Goal: Information Seeking & Learning: Learn about a topic

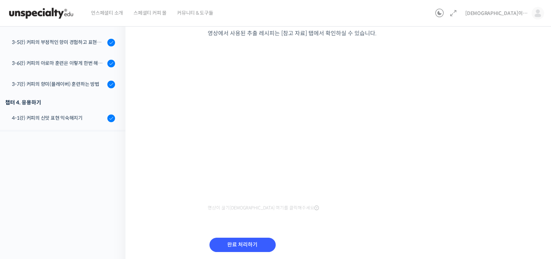
scroll to position [135, 0]
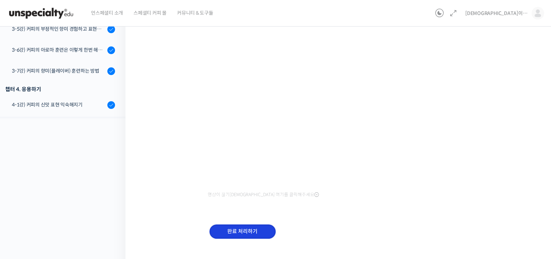
click at [245, 232] on input "완료 처리하기" at bounding box center [243, 231] width 66 height 14
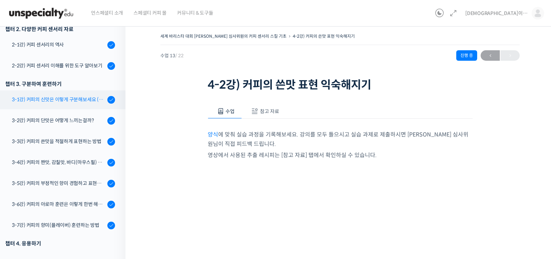
scroll to position [123, 0]
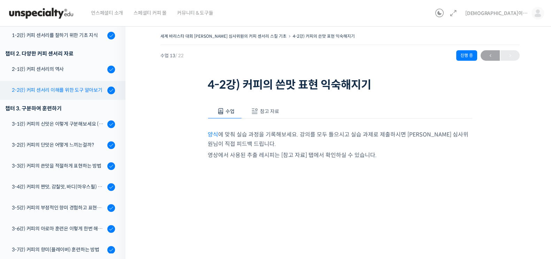
click at [68, 88] on div "2-2강) 커피 센서리 이해를 위한 도구 알아보기" at bounding box center [58, 90] width 93 height 8
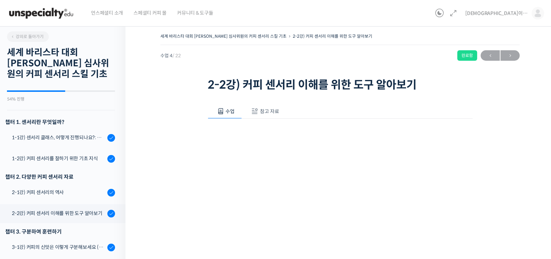
click at [264, 110] on span "참고 자료" at bounding box center [269, 111] width 19 height 6
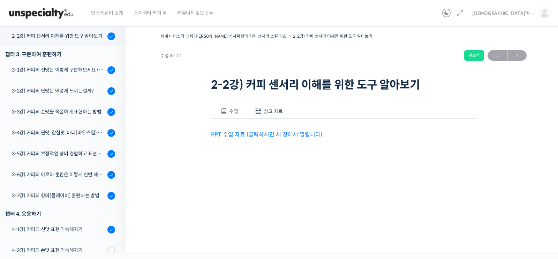
click at [238, 136] on link "PPT 수업 자료 (클릭하시면 새 창에서 열립니다)" at bounding box center [266, 134] width 111 height 7
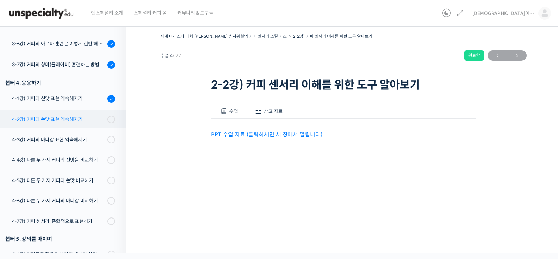
click at [71, 119] on div "4-2강) 커피의 쓴맛 표현 익숙해지기" at bounding box center [58, 119] width 93 height 8
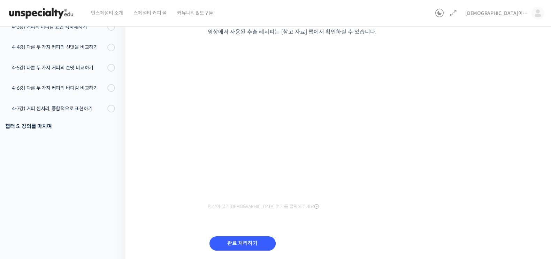
scroll to position [131, 0]
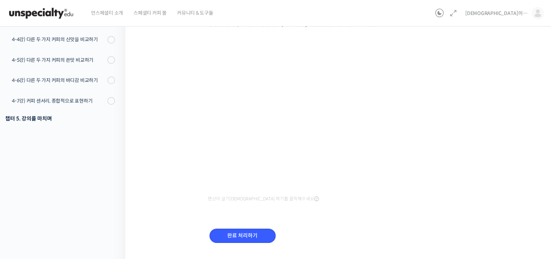
click at [239, 227] on div "완료 처리하기" at bounding box center [243, 241] width 70 height 29
click at [259, 238] on input "완료 처리하기" at bounding box center [243, 235] width 66 height 14
